Goal: Task Accomplishment & Management: Complete application form

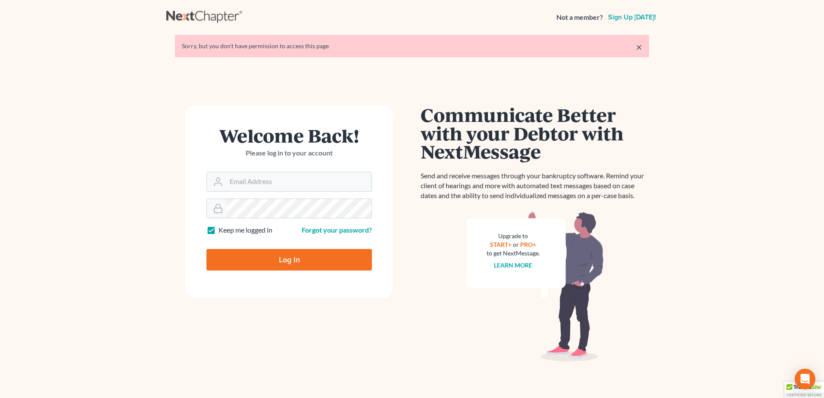
type input "[PERSON_NAME][EMAIL_ADDRESS][DOMAIN_NAME]"
click at [287, 259] on input "Log In" at bounding box center [288, 260] width 165 height 22
type input "Thinking..."
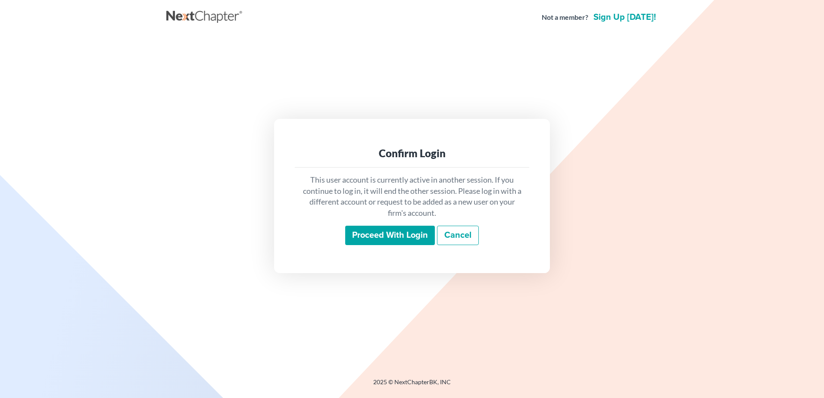
click at [386, 234] on input "Proceed with login" at bounding box center [390, 236] width 90 height 20
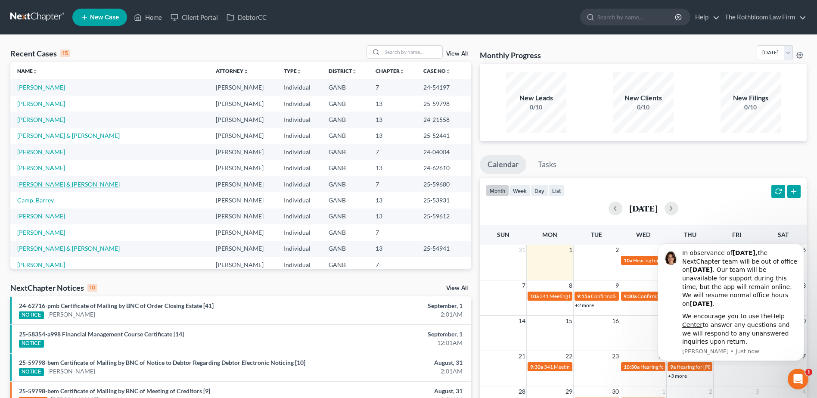
click at [40, 185] on link "[PERSON_NAME] & [PERSON_NAME]" at bounding box center [68, 184] width 103 height 7
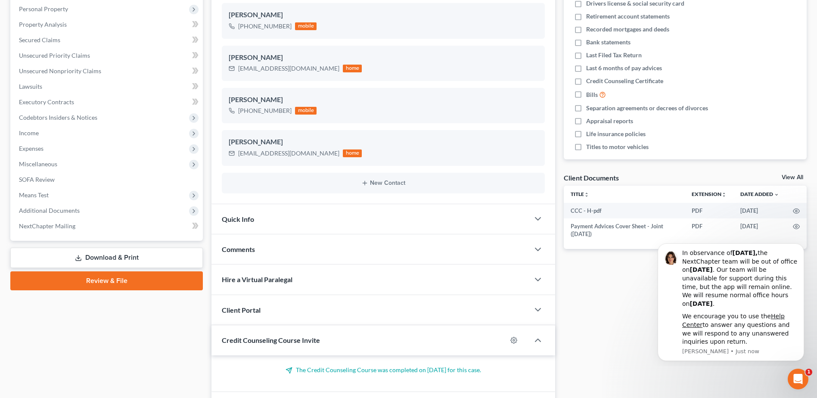
scroll to position [208, 0]
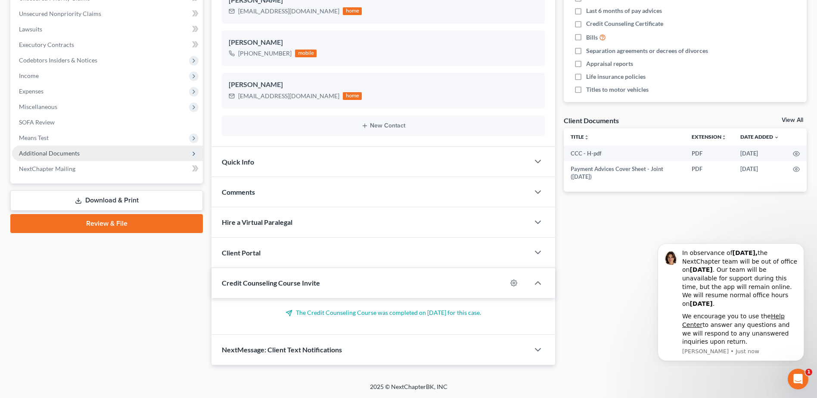
click at [58, 155] on span "Additional Documents" at bounding box center [49, 153] width 61 height 7
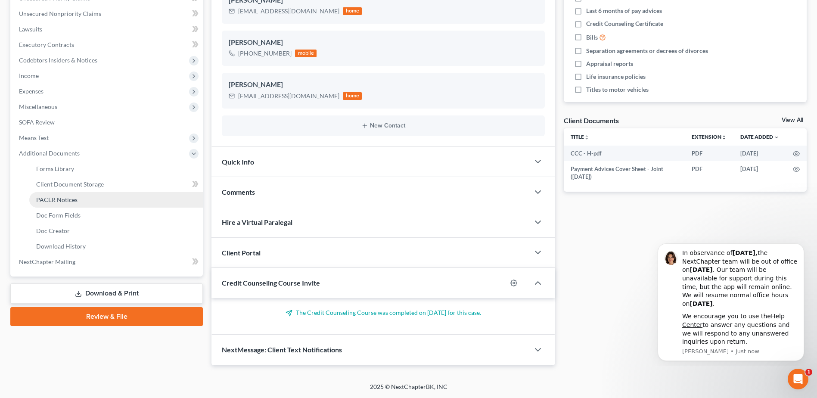
click at [64, 200] on span "PACER Notices" at bounding box center [56, 199] width 41 height 7
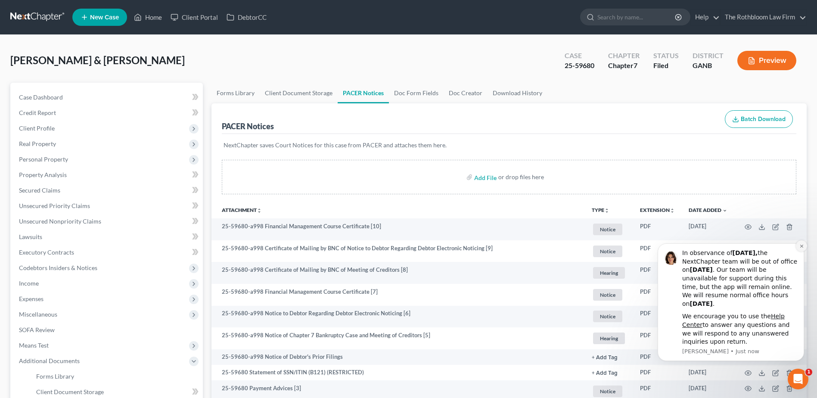
click at [804, 246] on icon "Dismiss notification" at bounding box center [802, 246] width 5 height 5
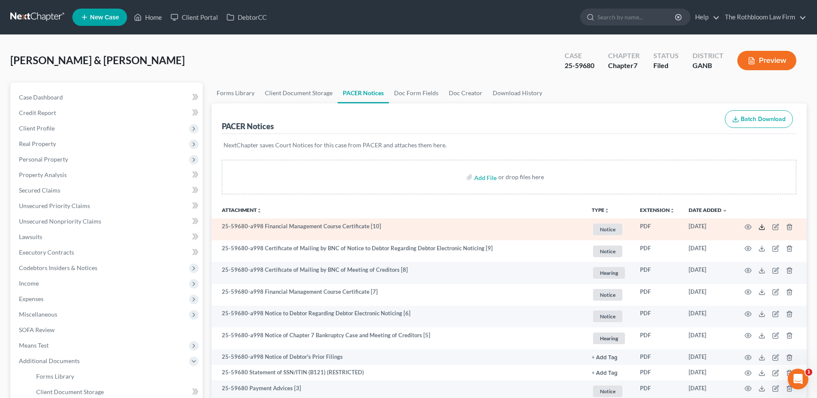
click at [763, 228] on icon at bounding box center [762, 227] width 7 height 7
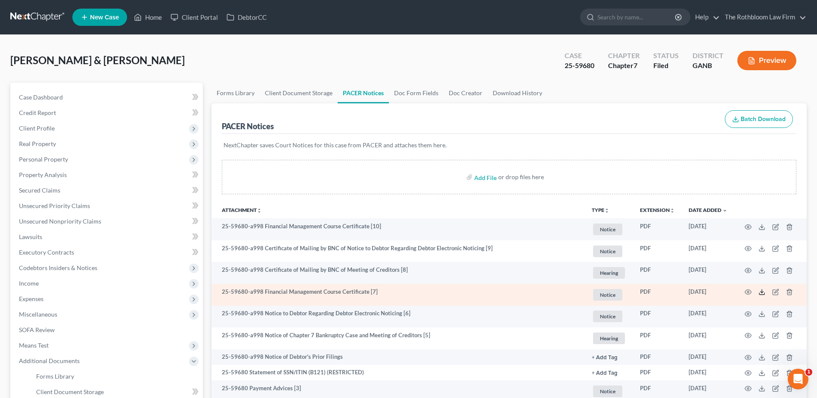
click at [763, 292] on polyline at bounding box center [762, 292] width 3 height 1
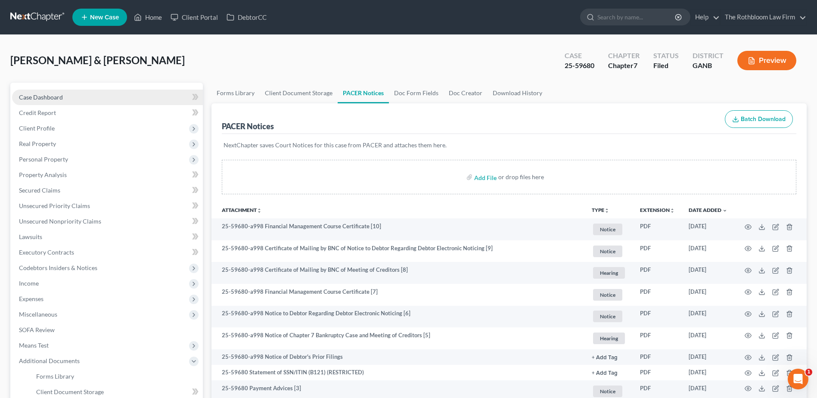
click at [40, 99] on span "Case Dashboard" at bounding box center [41, 96] width 44 height 7
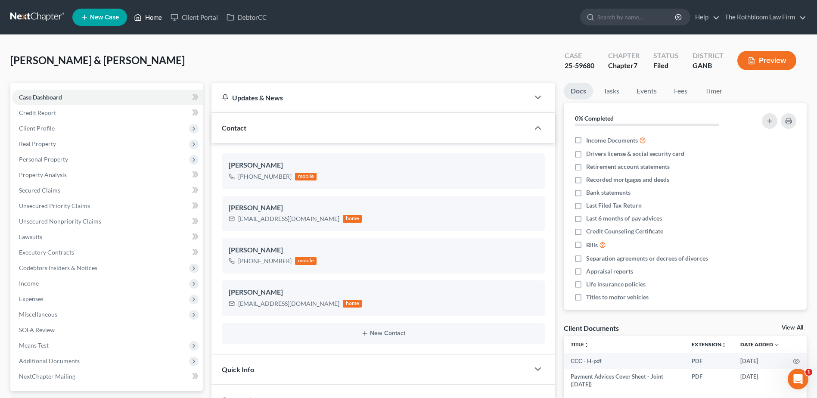
click at [158, 17] on link "Home" at bounding box center [148, 17] width 37 height 16
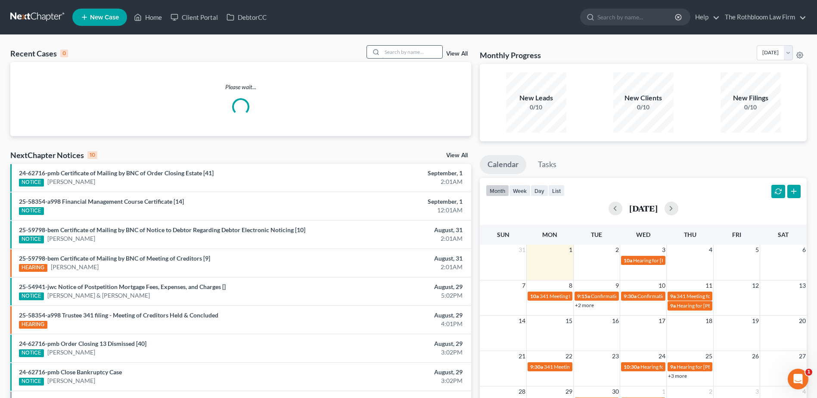
click at [396, 56] on input "search" at bounding box center [412, 52] width 60 height 12
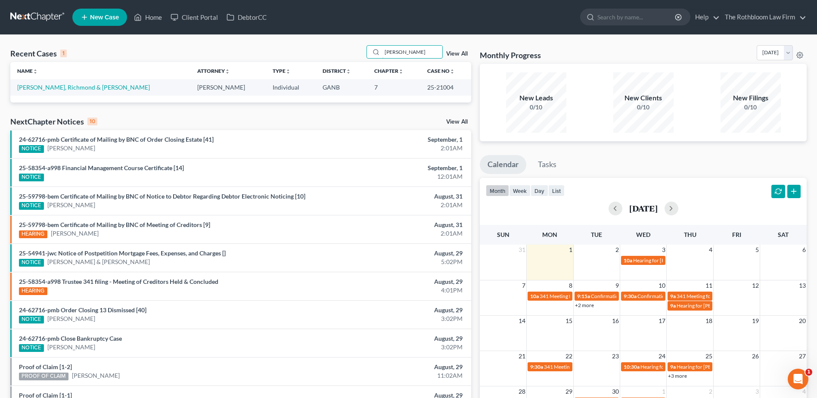
type input "[PERSON_NAME]"
click at [57, 93] on td "[PERSON_NAME], Richmond & [PERSON_NAME]" at bounding box center [100, 87] width 180 height 16
click at [56, 86] on link "[PERSON_NAME], Richmond & [PERSON_NAME]" at bounding box center [83, 87] width 133 height 7
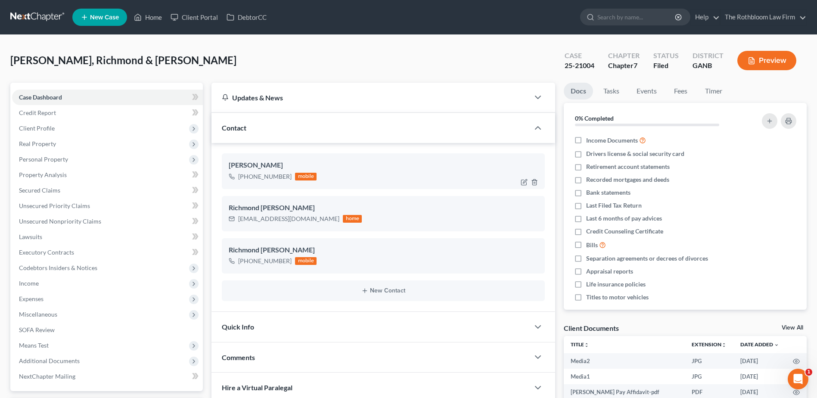
scroll to position [238, 0]
click at [78, 223] on span "Unsecured Nonpriority Claims" at bounding box center [60, 221] width 82 height 7
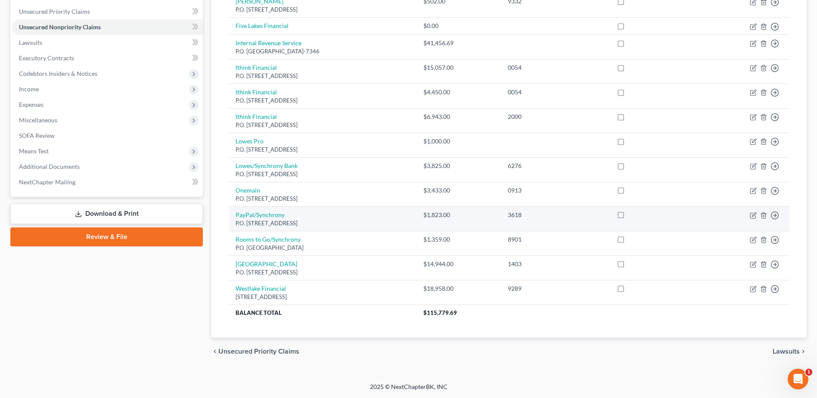
scroll to position [65, 0]
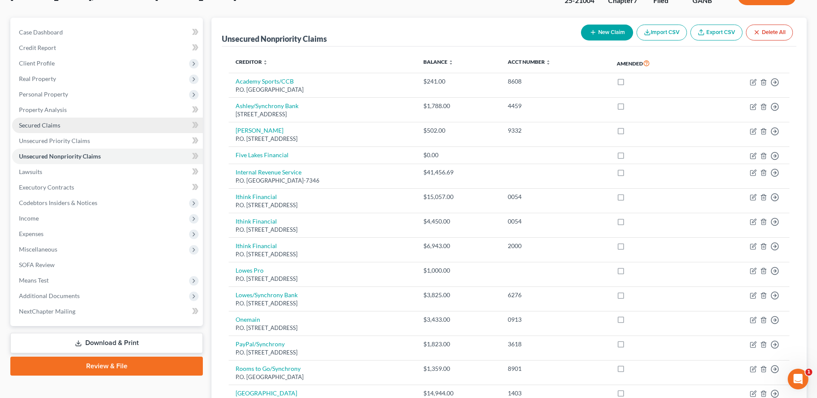
click at [57, 128] on span "Secured Claims" at bounding box center [39, 124] width 41 height 7
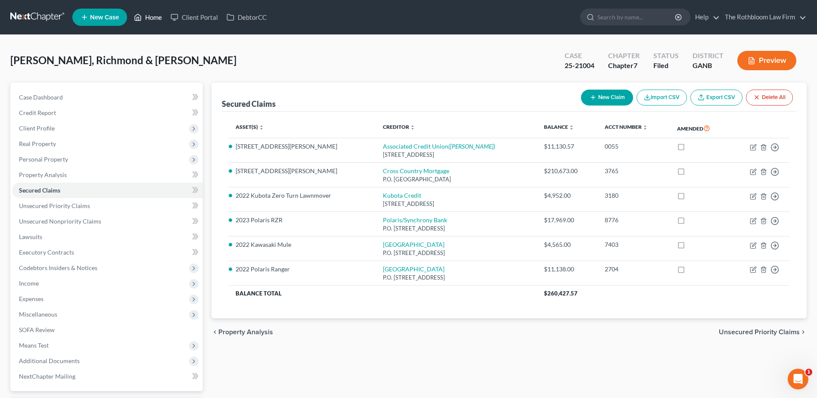
click at [148, 13] on link "Home" at bounding box center [148, 17] width 37 height 16
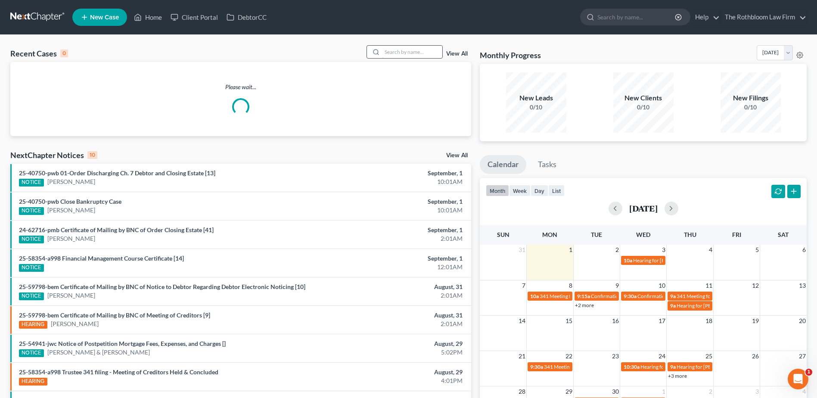
click at [423, 51] on input "search" at bounding box center [412, 52] width 60 height 12
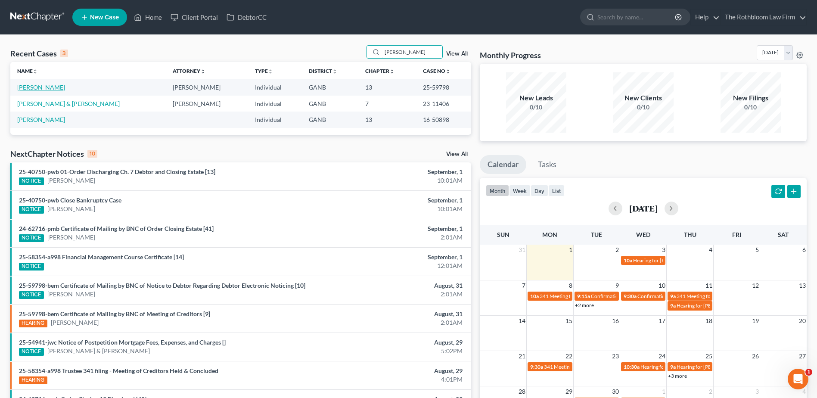
type input "[PERSON_NAME]"
click at [42, 87] on link "[PERSON_NAME]" at bounding box center [41, 87] width 48 height 7
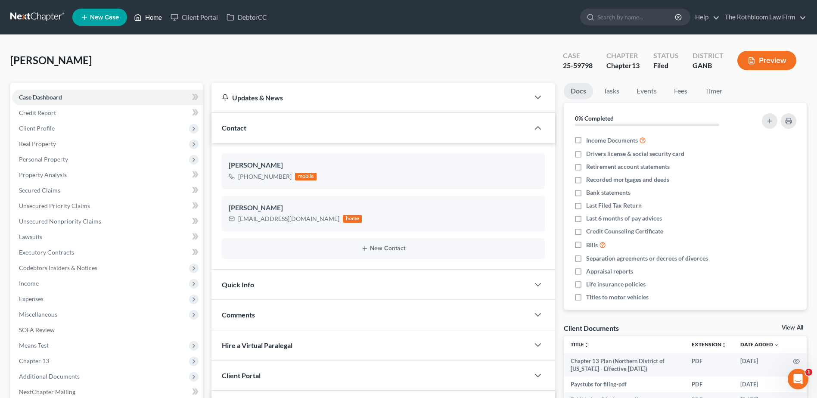
click at [152, 18] on link "Home" at bounding box center [148, 17] width 37 height 16
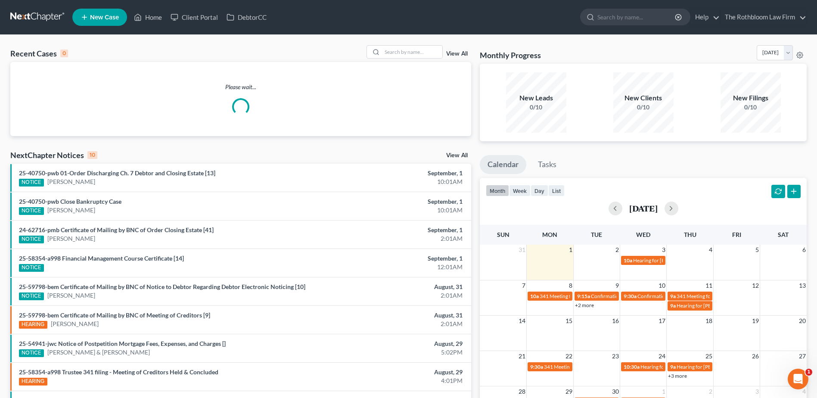
click at [105, 19] on span "New Case" at bounding box center [104, 17] width 29 height 6
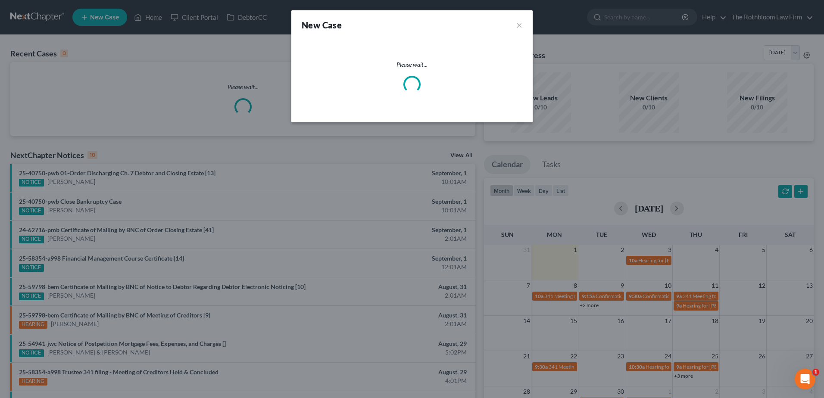
select select "19"
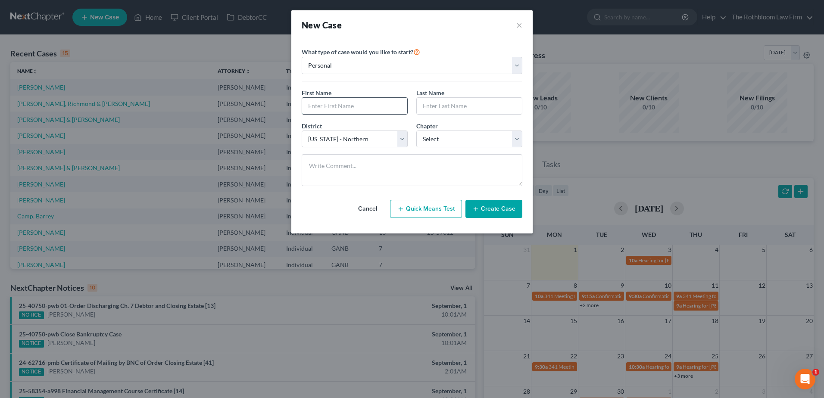
click at [315, 106] on input "text" at bounding box center [354, 106] width 105 height 16
type input "Auveed"
type input "[PERSON_NAME]"
click at [490, 143] on select "Select 7 11 12 13" at bounding box center [469, 139] width 106 height 17
select select "0"
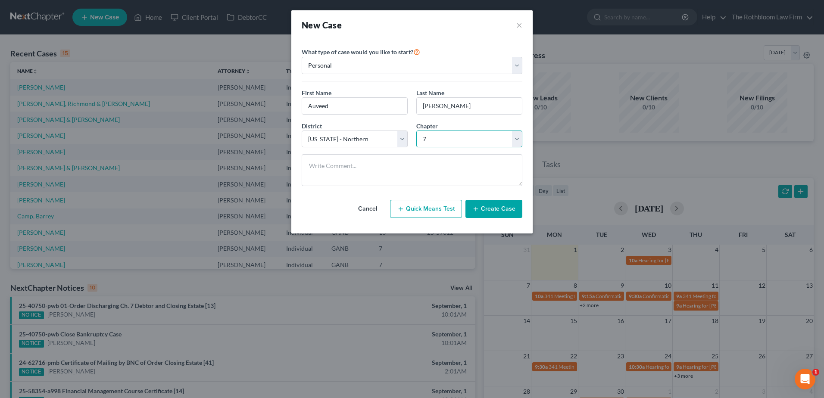
click at [416, 131] on select "Select 7 11 12 13" at bounding box center [469, 139] width 106 height 17
click at [489, 207] on button "Create Case" at bounding box center [493, 209] width 57 height 18
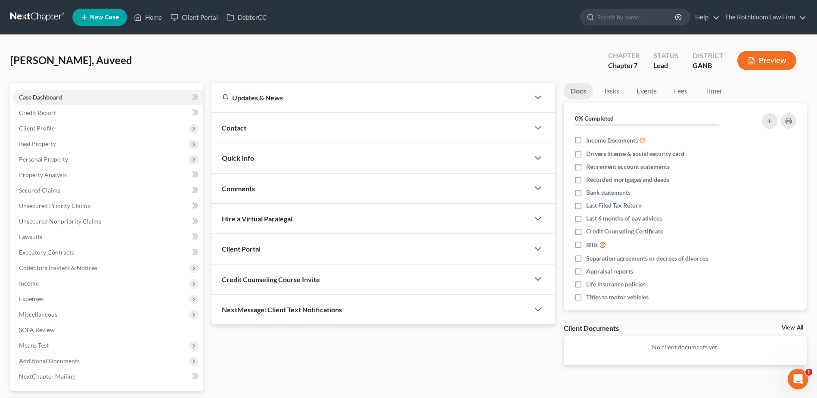
click at [241, 125] on span "Contact" at bounding box center [234, 128] width 25 height 8
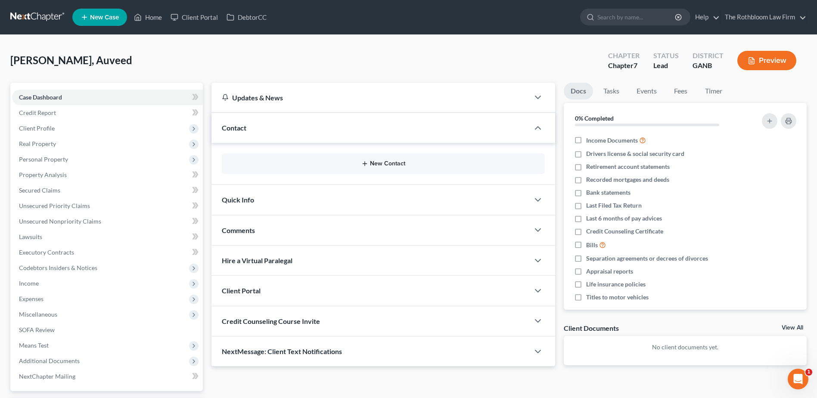
click at [388, 161] on button "New Contact" at bounding box center [383, 163] width 309 height 7
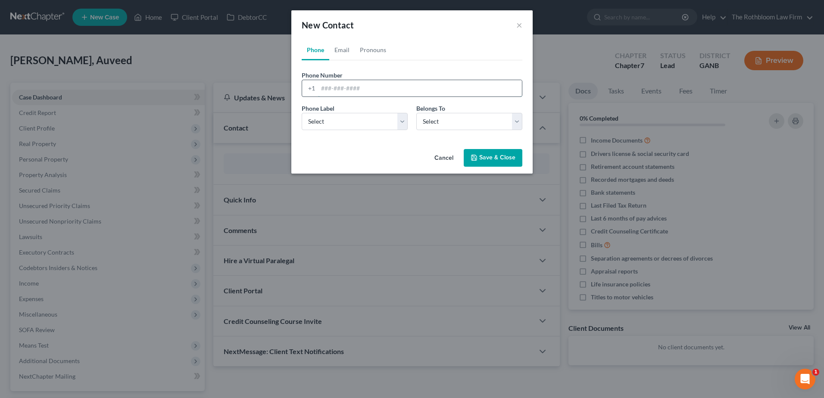
click at [337, 93] on input "tel" at bounding box center [420, 88] width 204 height 16
type input "4043796880"
click at [326, 117] on select "Select Mobile Home Work Other" at bounding box center [355, 121] width 106 height 17
select select "0"
click at [302, 113] on select "Select Mobile Home Work Other" at bounding box center [355, 121] width 106 height 17
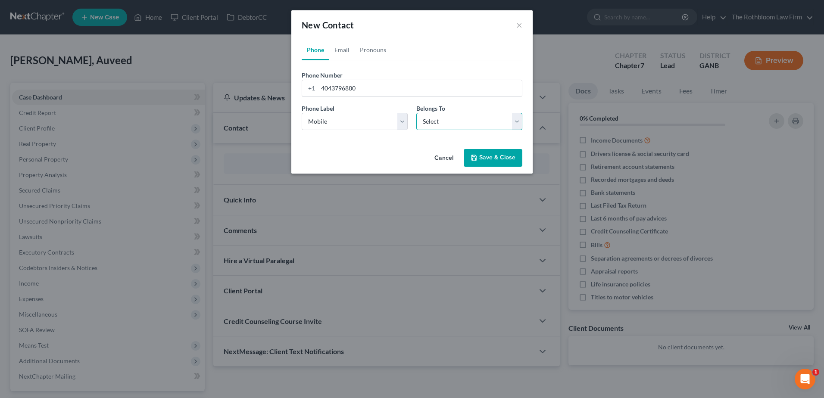
click at [463, 125] on select "Select Client Other" at bounding box center [469, 121] width 106 height 17
select select "0"
click at [416, 113] on select "Select Client Other" at bounding box center [469, 121] width 106 height 17
click at [488, 162] on button "Save & Close" at bounding box center [493, 158] width 59 height 18
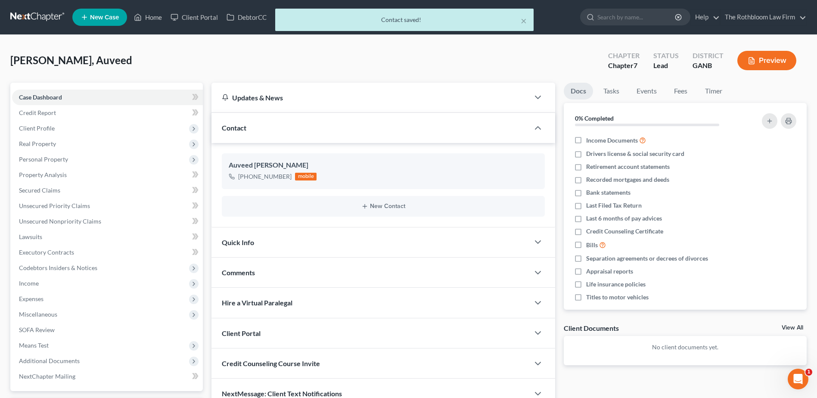
click at [380, 212] on div "New Contact" at bounding box center [383, 206] width 323 height 21
click at [383, 207] on button "New Contact" at bounding box center [383, 206] width 309 height 7
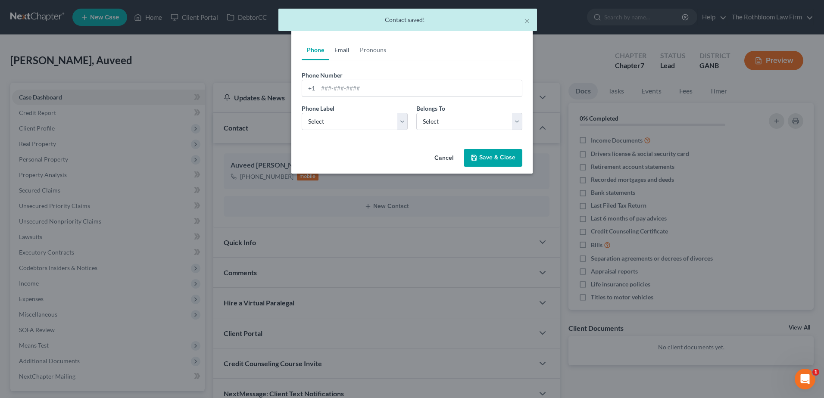
click at [344, 51] on link "Email" at bounding box center [341, 50] width 25 height 21
click at [324, 89] on input "email" at bounding box center [420, 88] width 204 height 16
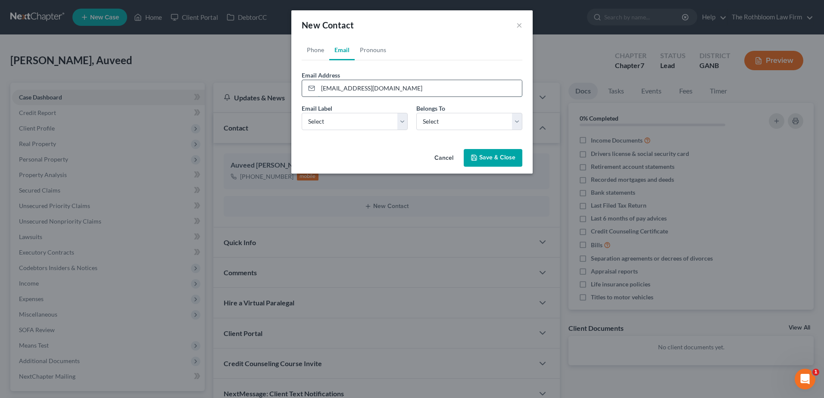
type input "[EMAIL_ADDRESS][DOMAIN_NAME]"
click at [322, 126] on select "Select Home Work Other" at bounding box center [355, 121] width 106 height 17
select select "0"
click at [302, 113] on select "Select Home Work Other" at bounding box center [355, 121] width 106 height 17
click at [435, 124] on select "Select Client Other" at bounding box center [469, 121] width 106 height 17
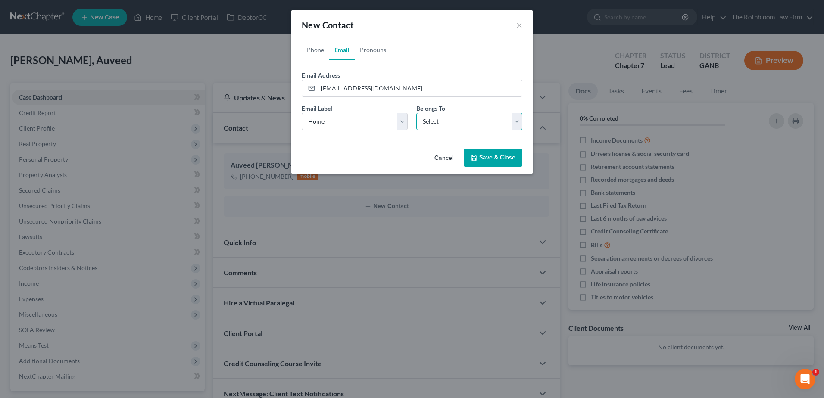
select select "0"
click at [416, 113] on select "Select Client Other" at bounding box center [469, 121] width 106 height 17
click at [491, 160] on button "Save & Close" at bounding box center [493, 158] width 59 height 18
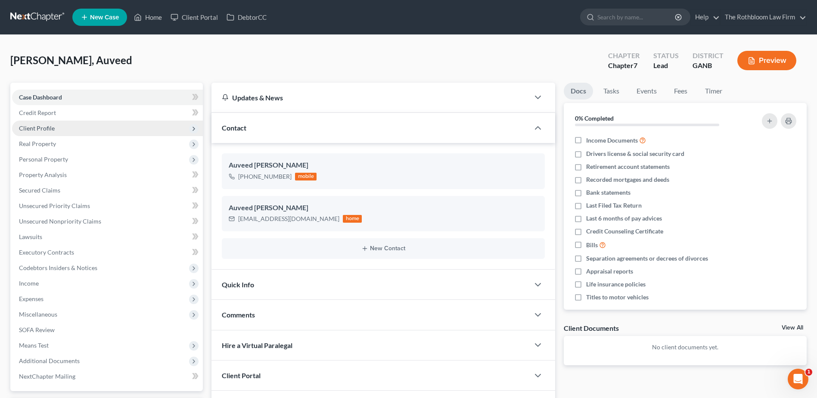
click at [37, 130] on span "Client Profile" at bounding box center [37, 128] width 36 height 7
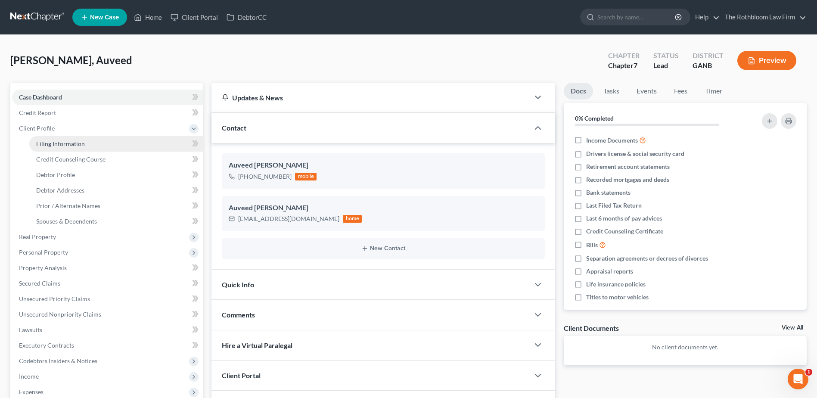
click at [36, 140] on span "Filing Information" at bounding box center [60, 143] width 49 height 7
select select "1"
select select "0"
select select "19"
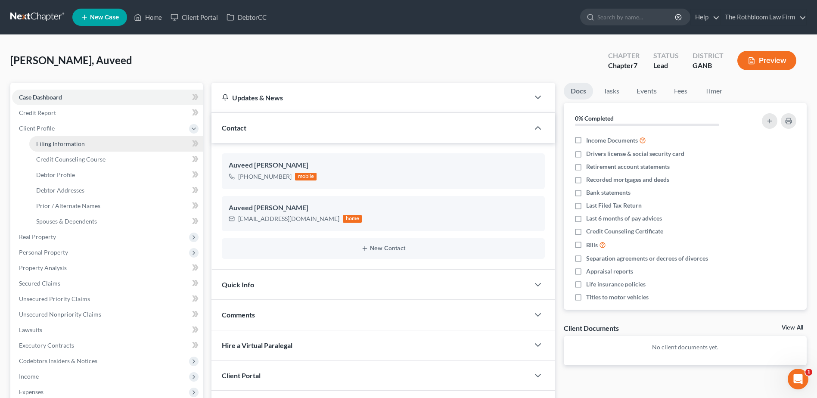
select select "0"
select select "10"
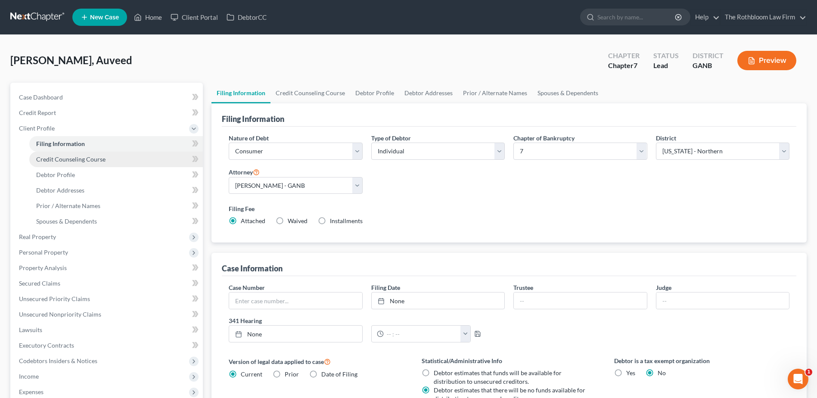
click at [31, 160] on link "Credit Counseling Course" at bounding box center [116, 160] width 174 height 16
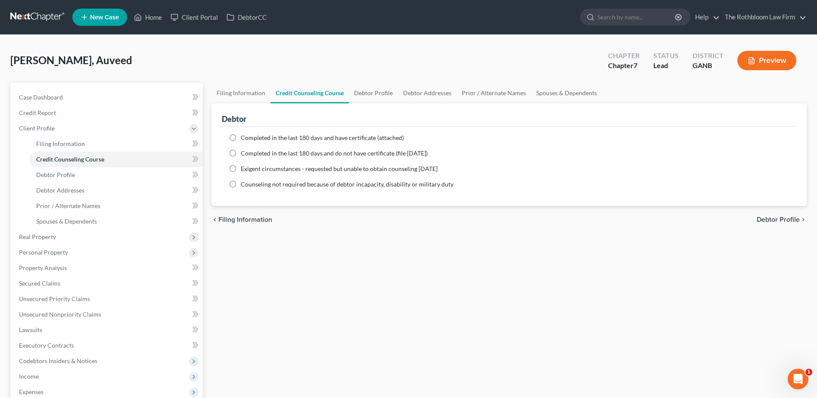
click at [241, 137] on label "Completed in the last 180 days and have certificate (attached)" at bounding box center [322, 138] width 163 height 9
click at [244, 137] on input "Completed in the last 180 days and have certificate (attached)" at bounding box center [247, 137] width 6 height 6
radio input "true"
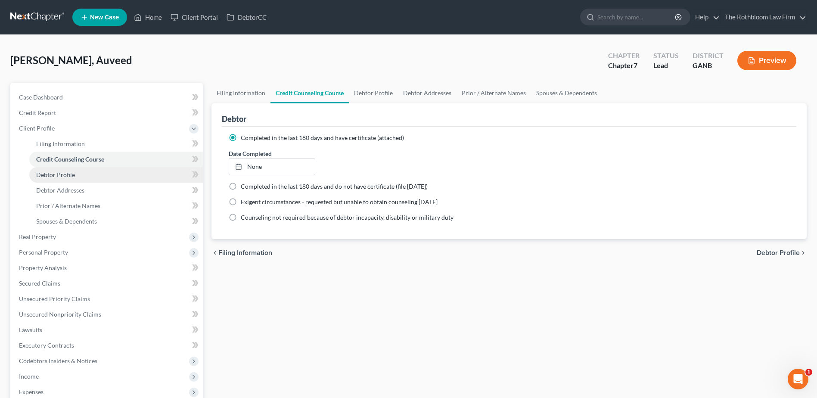
click at [64, 177] on span "Debtor Profile" at bounding box center [55, 174] width 39 height 7
select select "0"
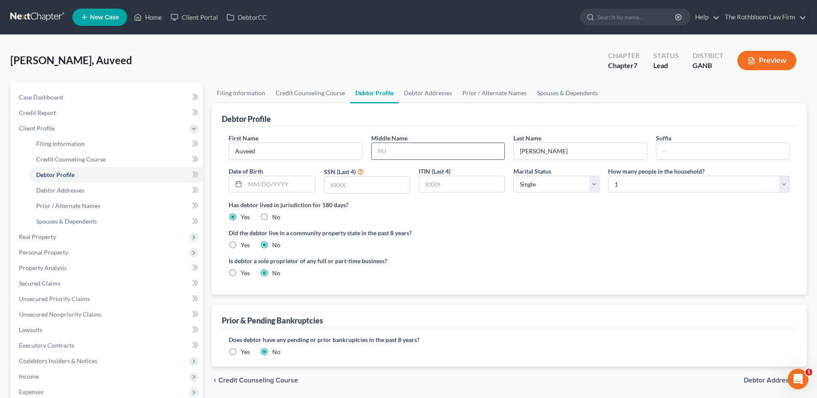
click at [387, 153] on input "text" at bounding box center [438, 151] width 133 height 16
type input "[PERSON_NAME]"
click at [349, 188] on input "text" at bounding box center [366, 185] width 85 height 16
type input "6200"
click at [596, 186] on select "Select Single Married Separated Divorced Widowed" at bounding box center [557, 184] width 86 height 17
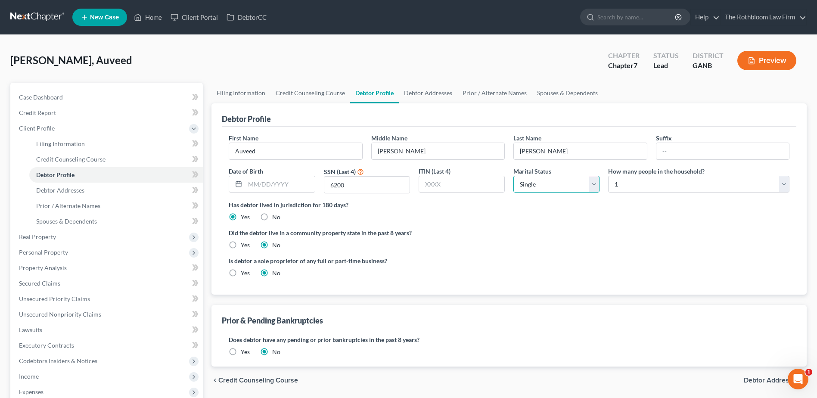
select select "1"
click at [514, 176] on select "Select Single Married Separated Divorced Widowed" at bounding box center [557, 184] width 86 height 17
click at [787, 184] on select "Select 1 2 3 4 5 6 7 8 9 10 11 12 13 14 15 16 17 18 19 20" at bounding box center [698, 184] width 181 height 17
select select "2"
click at [608, 176] on select "Select 1 2 3 4 5 6 7 8 9 10 11 12 13 14 15 16 17 18 19 20" at bounding box center [698, 184] width 181 height 17
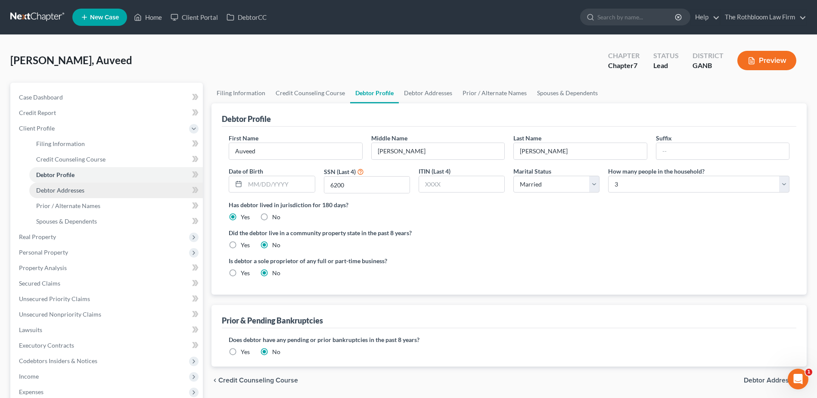
click at [88, 189] on link "Debtor Addresses" at bounding box center [116, 191] width 174 height 16
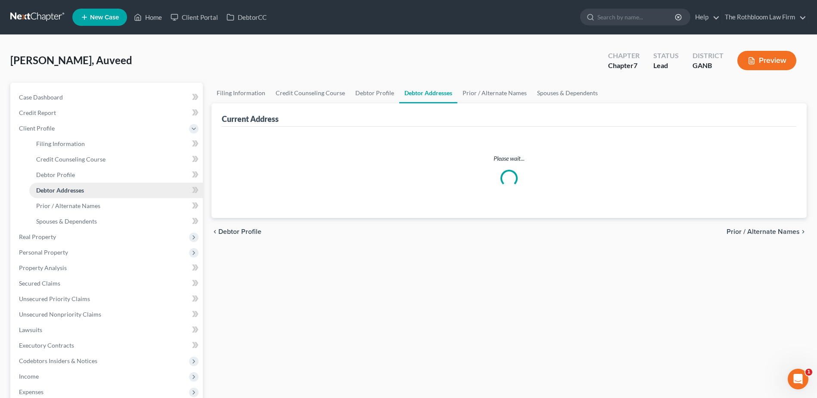
select select "0"
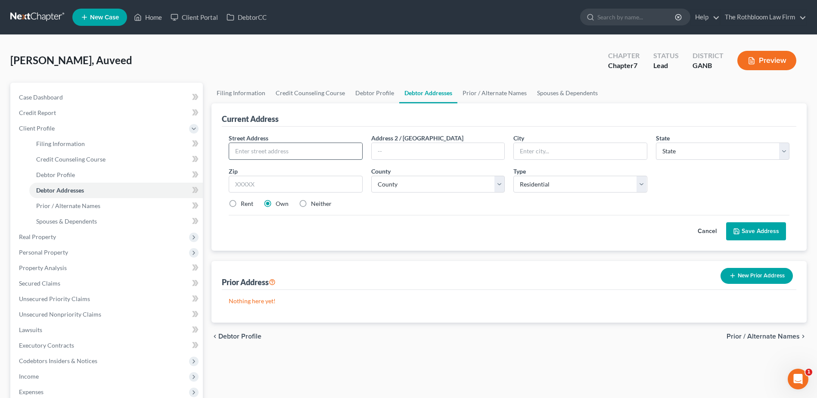
click at [272, 147] on input "text" at bounding box center [295, 151] width 133 height 16
type input "[STREET_ADDRESS][PERSON_NAME]"
type input "30032"
type input "Decatur"
select select "10"
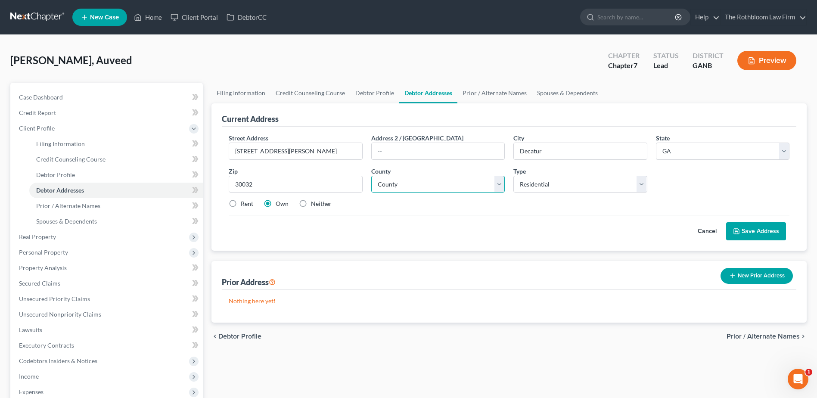
click at [500, 188] on select "County [GEOGRAPHIC_DATA] [GEOGRAPHIC_DATA] [GEOGRAPHIC_DATA] [GEOGRAPHIC_DATA] …" at bounding box center [438, 184] width 134 height 17
select select "42"
click at [371, 176] on select "County [GEOGRAPHIC_DATA] [GEOGRAPHIC_DATA] [GEOGRAPHIC_DATA] [GEOGRAPHIC_DATA] …" at bounding box center [438, 184] width 134 height 17
click at [758, 234] on button "Save Address" at bounding box center [756, 231] width 60 height 18
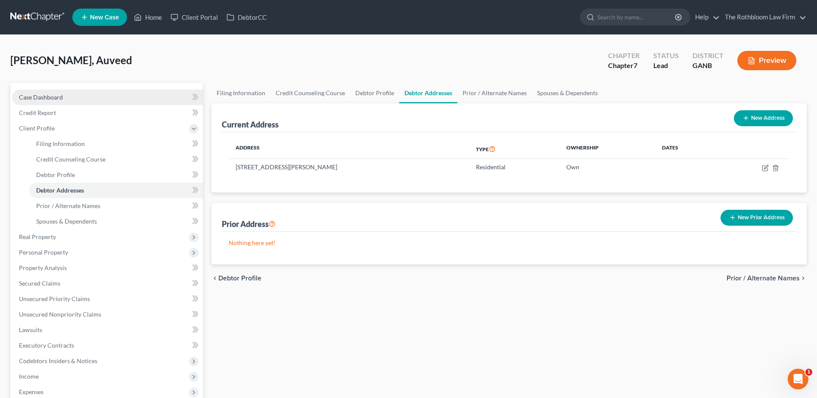
click at [37, 100] on span "Case Dashboard" at bounding box center [41, 96] width 44 height 7
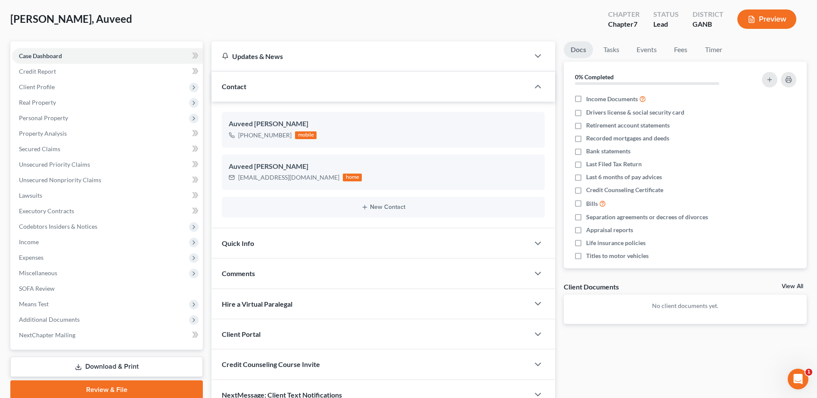
scroll to position [86, 0]
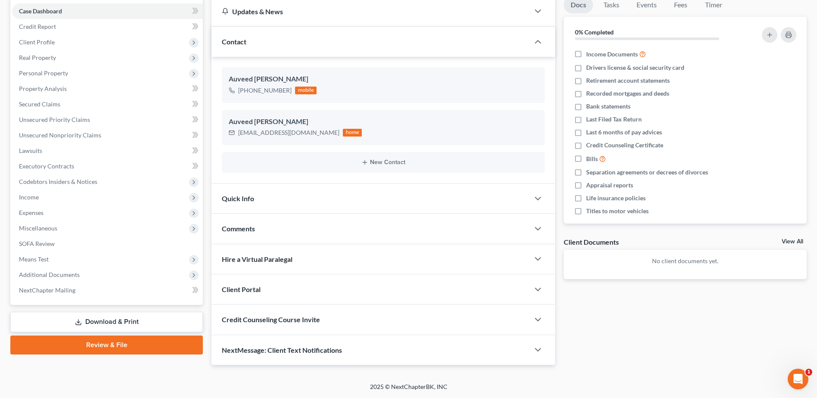
click at [275, 318] on span "Credit Counseling Course Invite" at bounding box center [271, 319] width 98 height 8
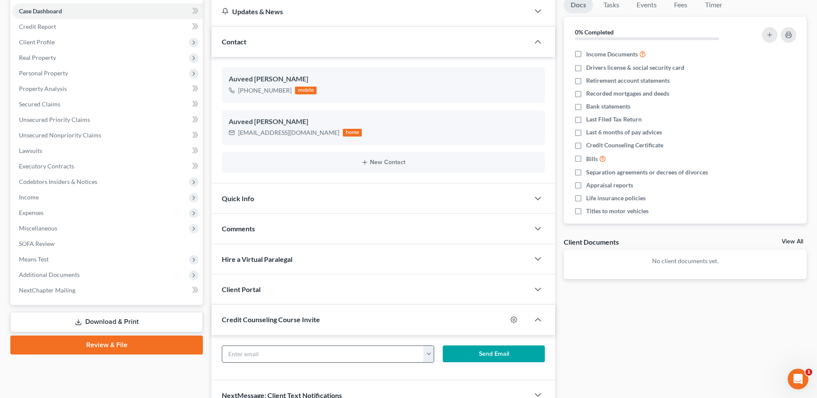
click at [317, 355] on input "text" at bounding box center [322, 354] width 201 height 16
type input "[EMAIL_ADDRESS][DOMAIN_NAME]"
click at [489, 354] on button "Send Email" at bounding box center [494, 354] width 102 height 17
